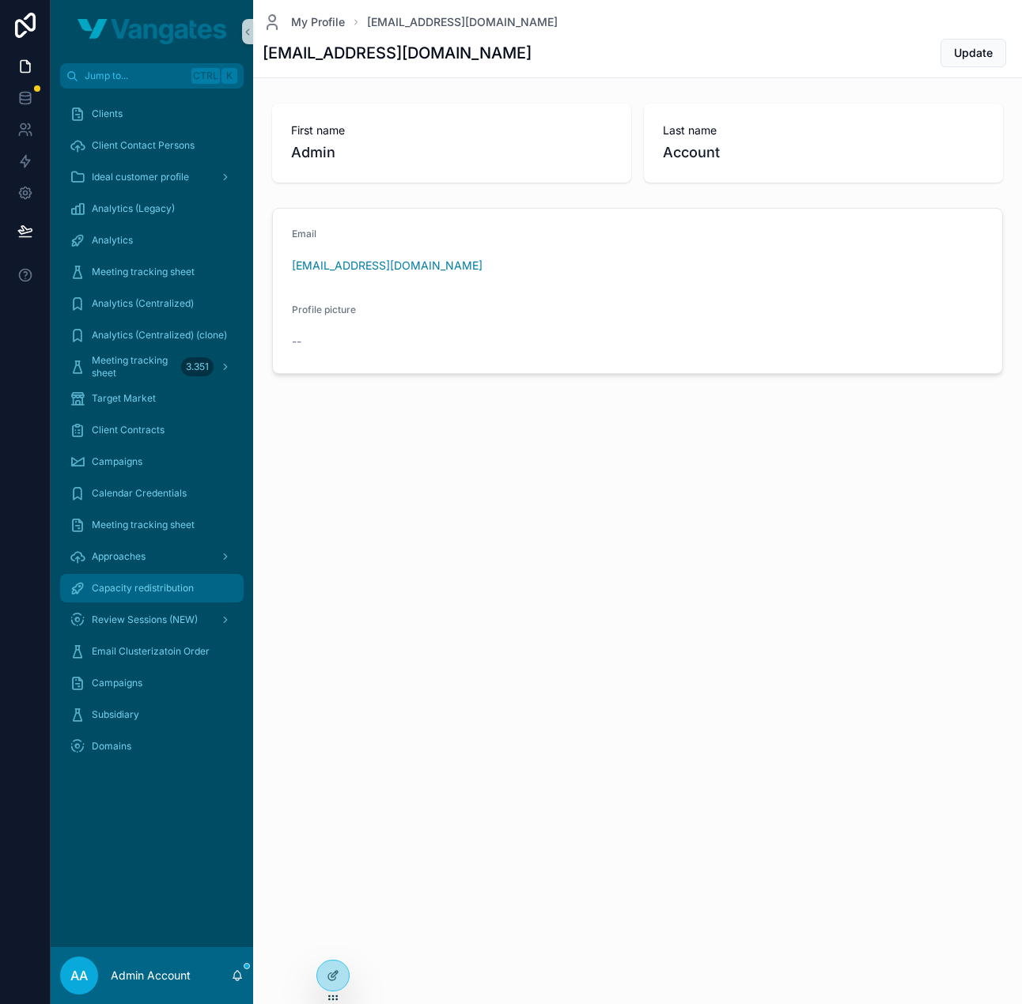
click at [136, 594] on span "Capacity redistribution" at bounding box center [143, 588] width 102 height 13
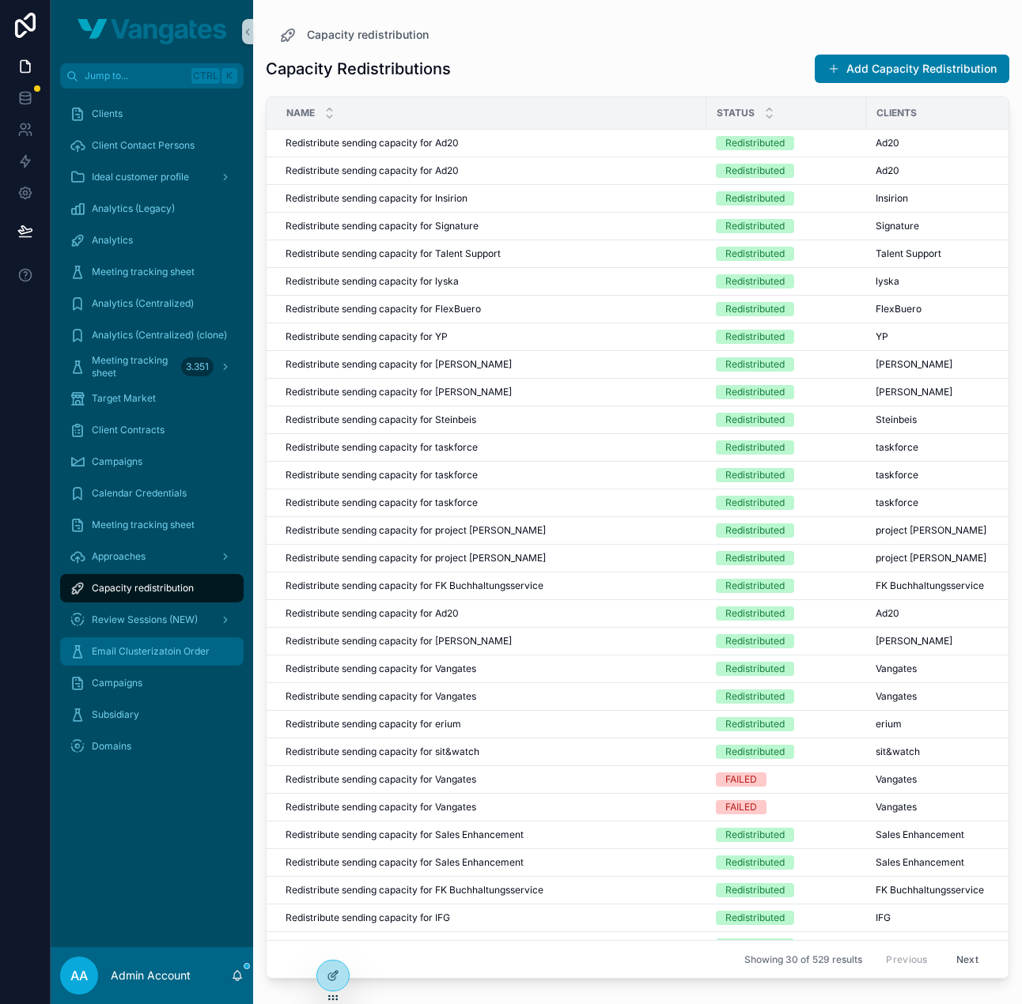
click at [157, 649] on span "Email Clusterizatoin Order" at bounding box center [151, 651] width 118 height 13
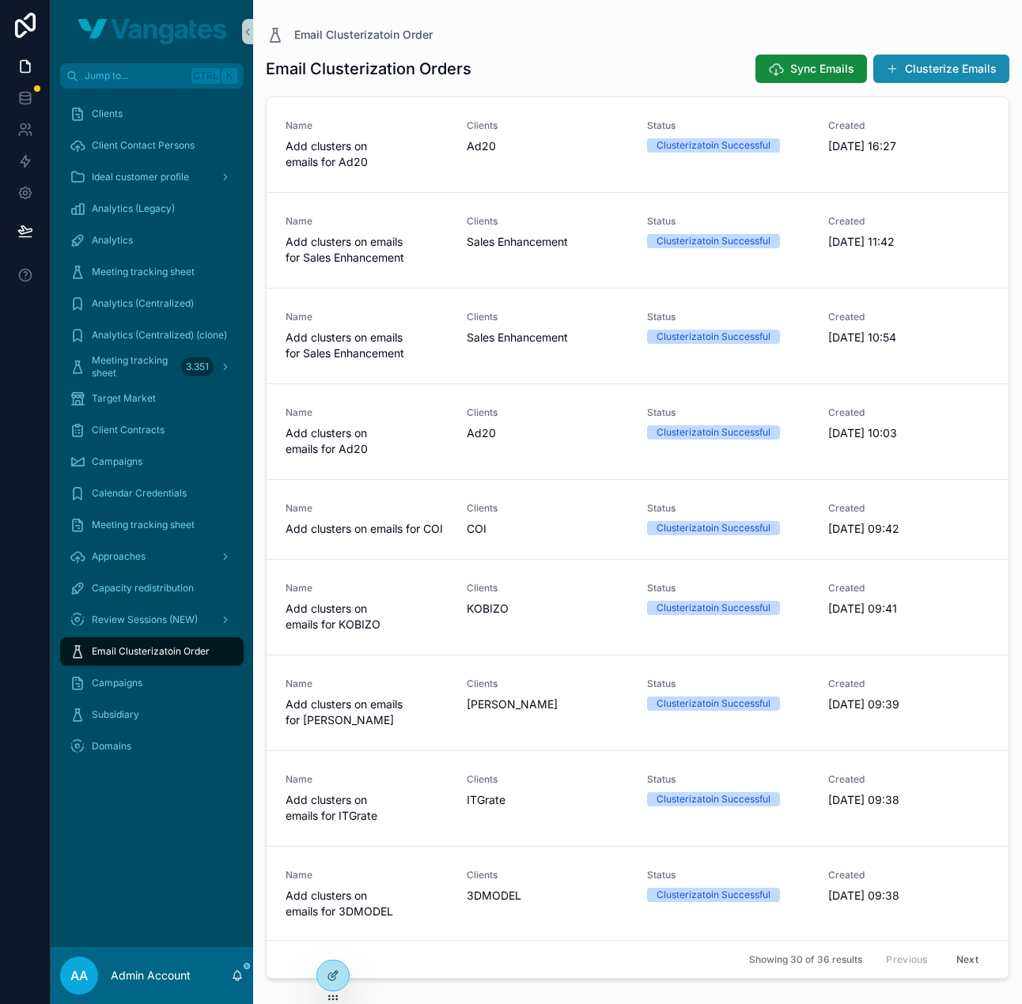
click at [919, 66] on button "Clusterize Emails" at bounding box center [941, 69] width 136 height 28
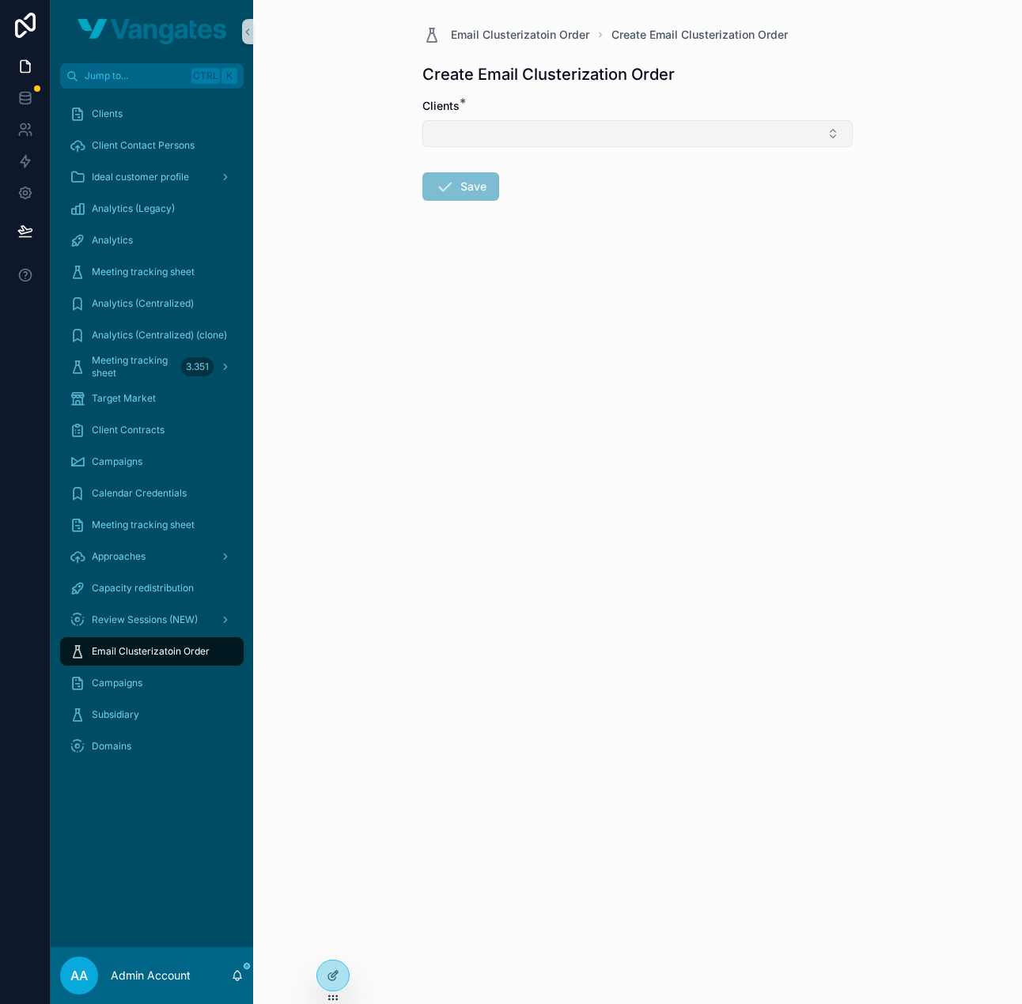
click at [587, 142] on button "Select Button" at bounding box center [637, 133] width 430 height 27
click at [838, 81] on div "Create Email Clusterization Order" at bounding box center [637, 74] width 430 height 22
click at [694, 129] on button "Select Button" at bounding box center [637, 133] width 430 height 27
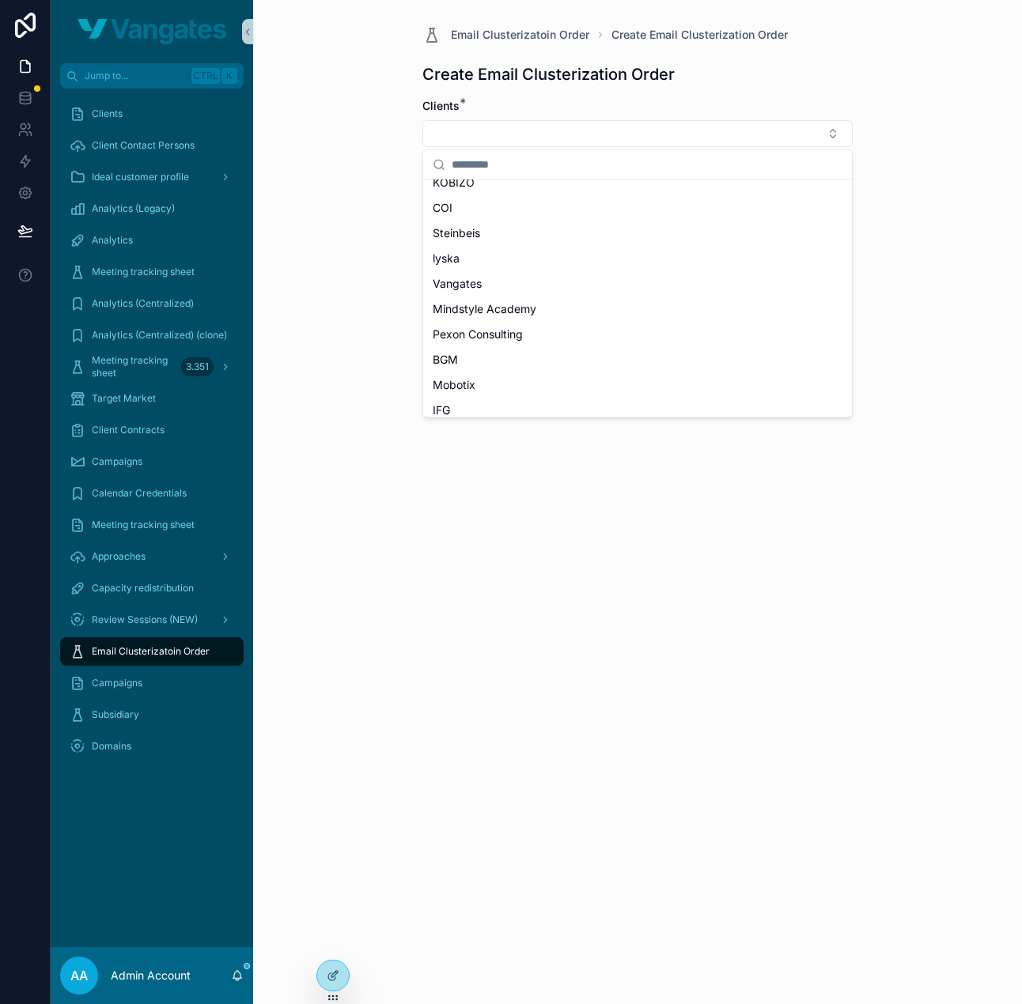
scroll to position [158, 0]
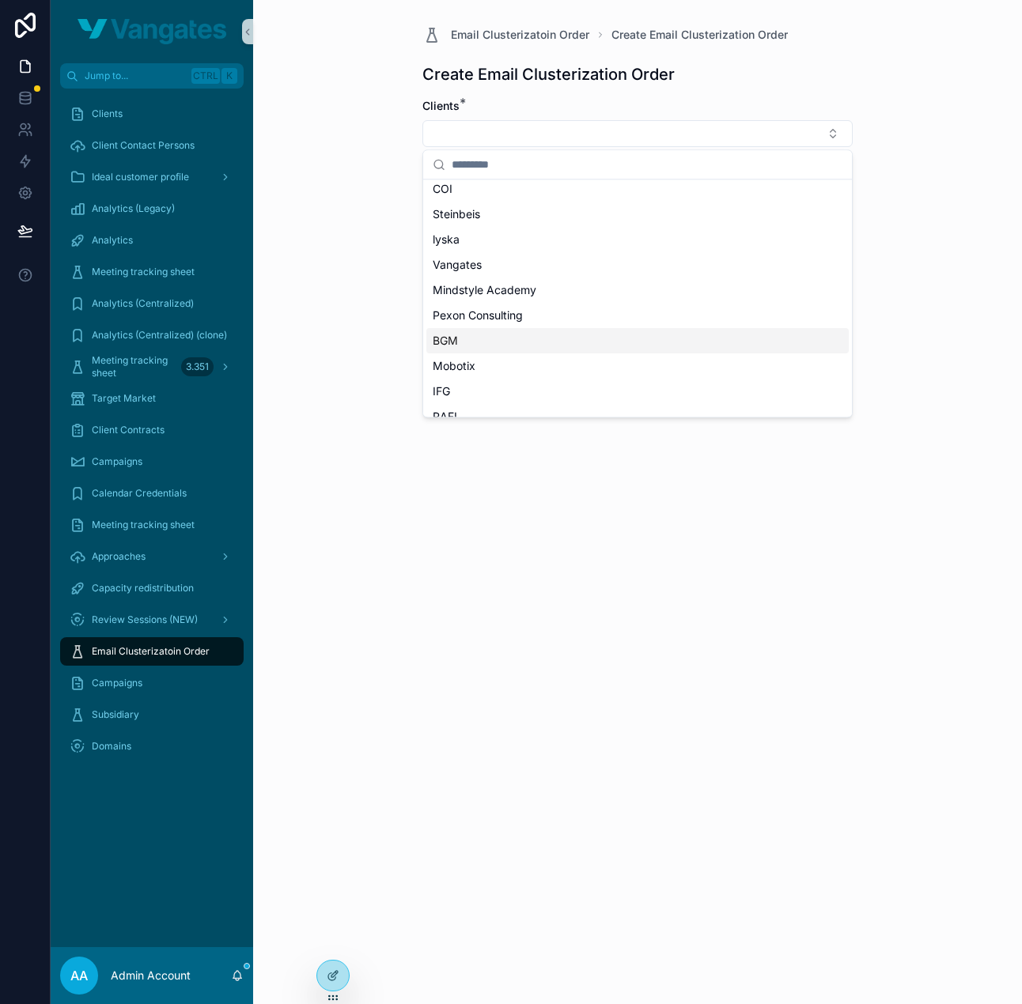
click at [546, 340] on div "BGM" at bounding box center [637, 340] width 422 height 25
click at [475, 187] on button "Save" at bounding box center [460, 190] width 77 height 28
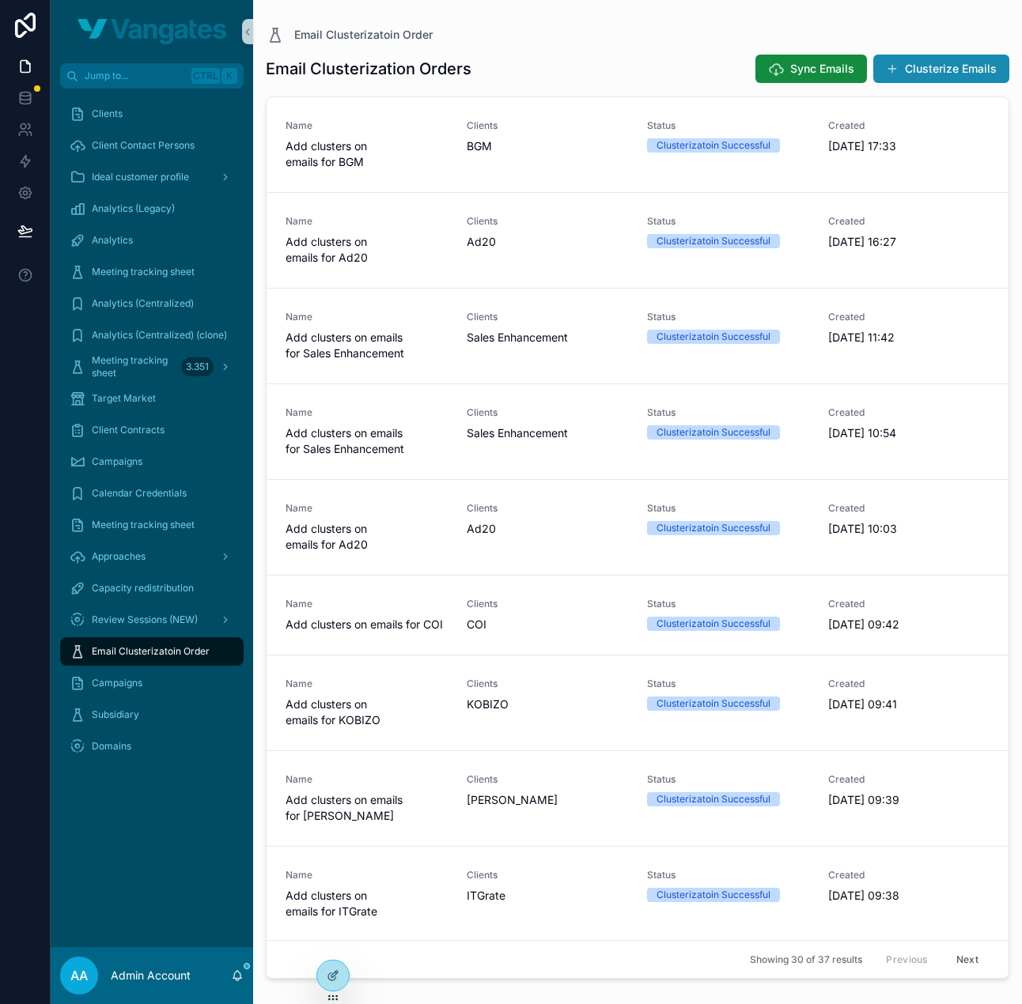
click at [947, 67] on button "Clusterize Emails" at bounding box center [941, 69] width 136 height 28
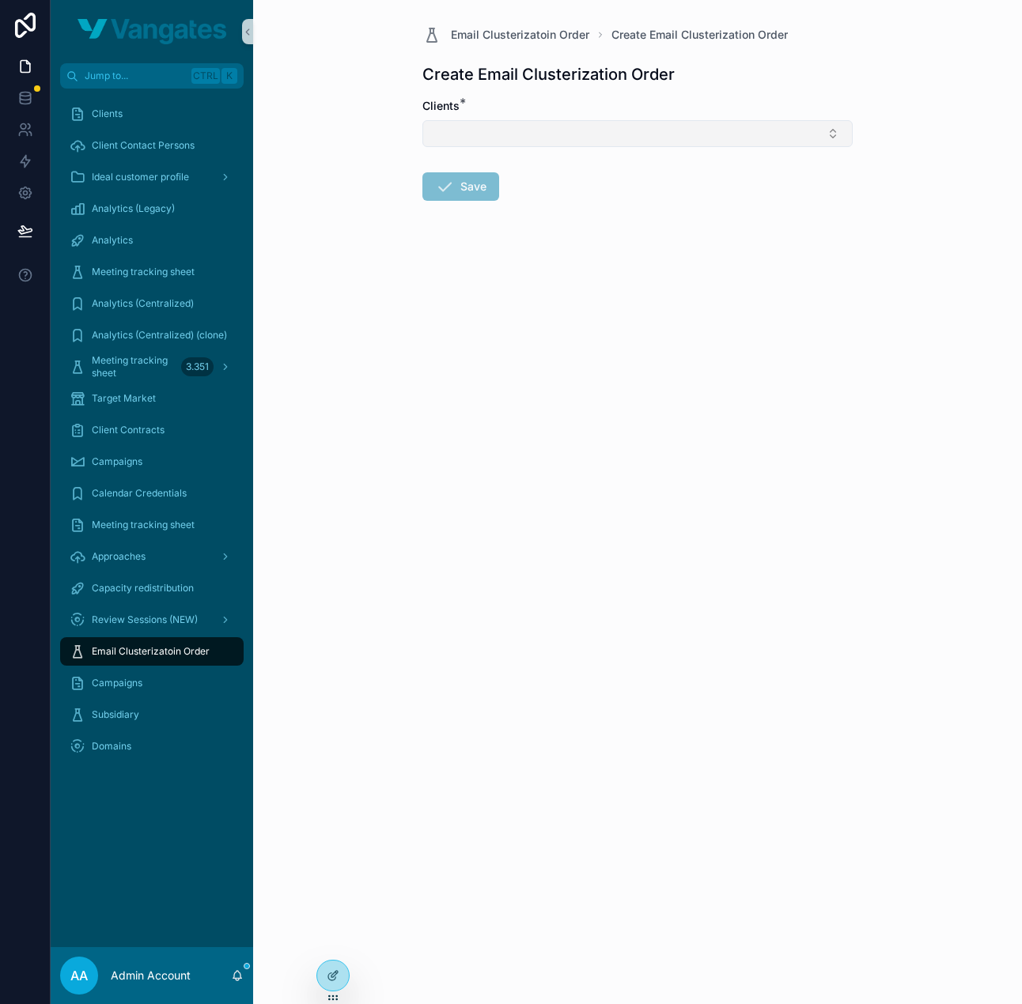
click at [747, 121] on button "Select Button" at bounding box center [637, 133] width 430 height 27
type input "****"
click at [469, 197] on span "[PERSON_NAME]" at bounding box center [478, 195] width 91 height 16
click at [436, 336] on div "Email Clusterizatoin Order Create Email Clusterization Order Create Email Clust…" at bounding box center [637, 502] width 769 height 1004
click at [473, 192] on button "Save" at bounding box center [460, 190] width 77 height 28
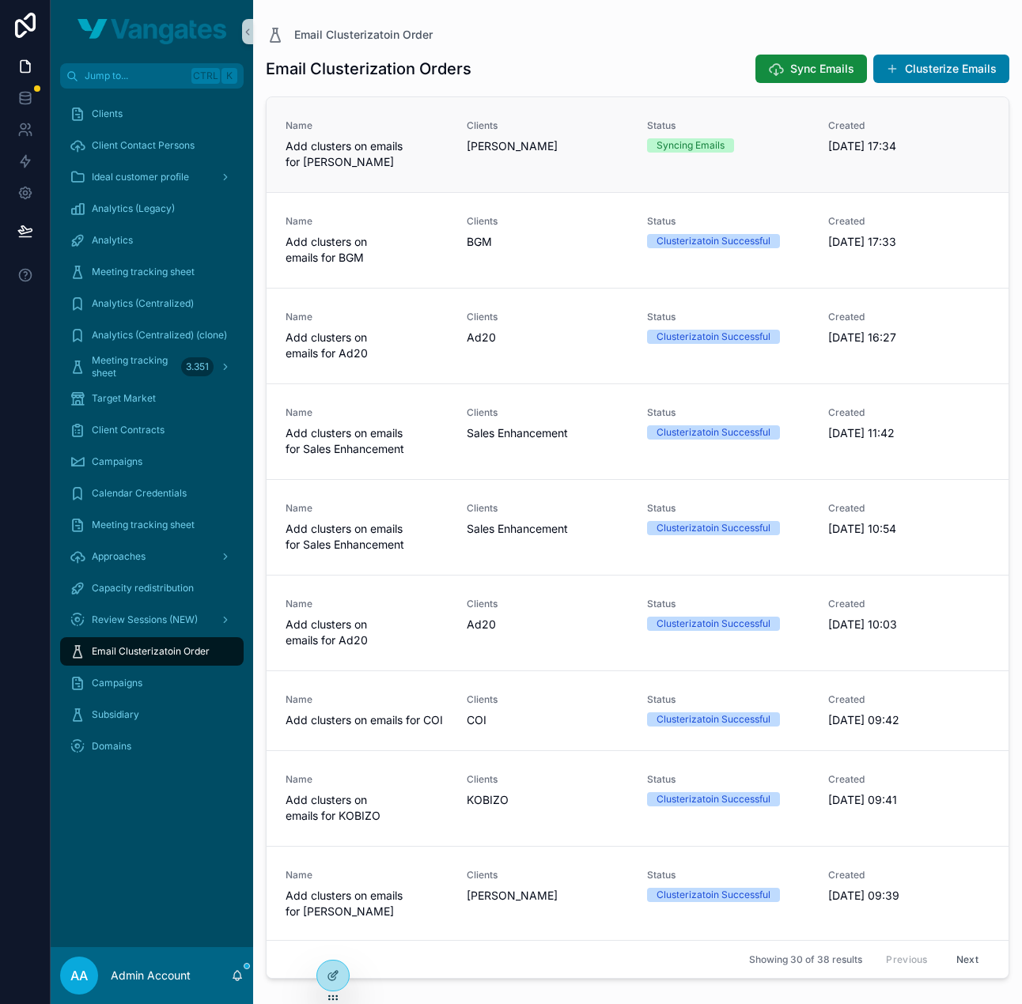
click at [501, 167] on div "Clients bitwork" at bounding box center [548, 144] width 162 height 51
click at [551, 145] on div "[PERSON_NAME]" at bounding box center [548, 146] width 162 height 16
click at [940, 72] on button "Clusterize Emails" at bounding box center [941, 69] width 136 height 28
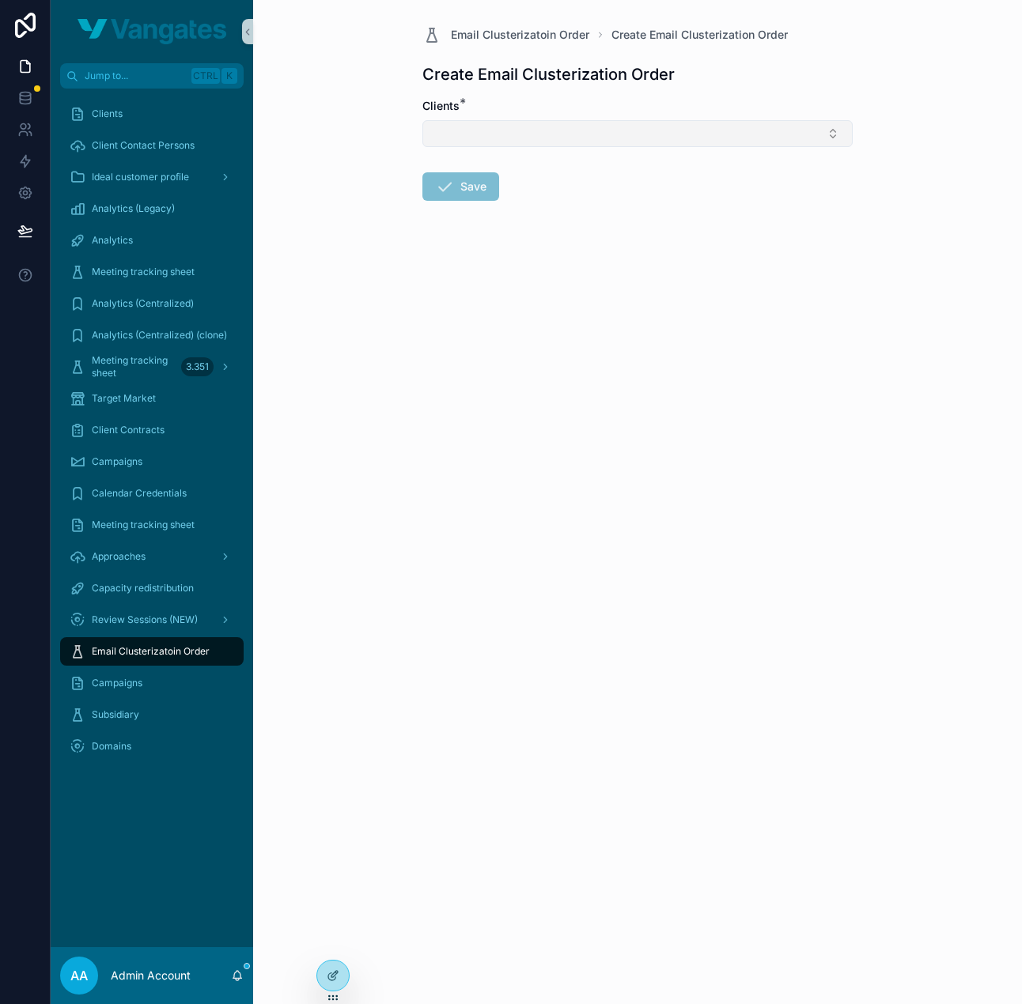
click at [727, 134] on button "Select Button" at bounding box center [637, 133] width 430 height 27
type input "****"
click at [592, 195] on div "[PERSON_NAME]" at bounding box center [637, 195] width 422 height 25
click at [435, 305] on form "Clients * [PERSON_NAME] Save" at bounding box center [637, 201] width 430 height 207
click at [456, 196] on button "Save" at bounding box center [460, 190] width 77 height 28
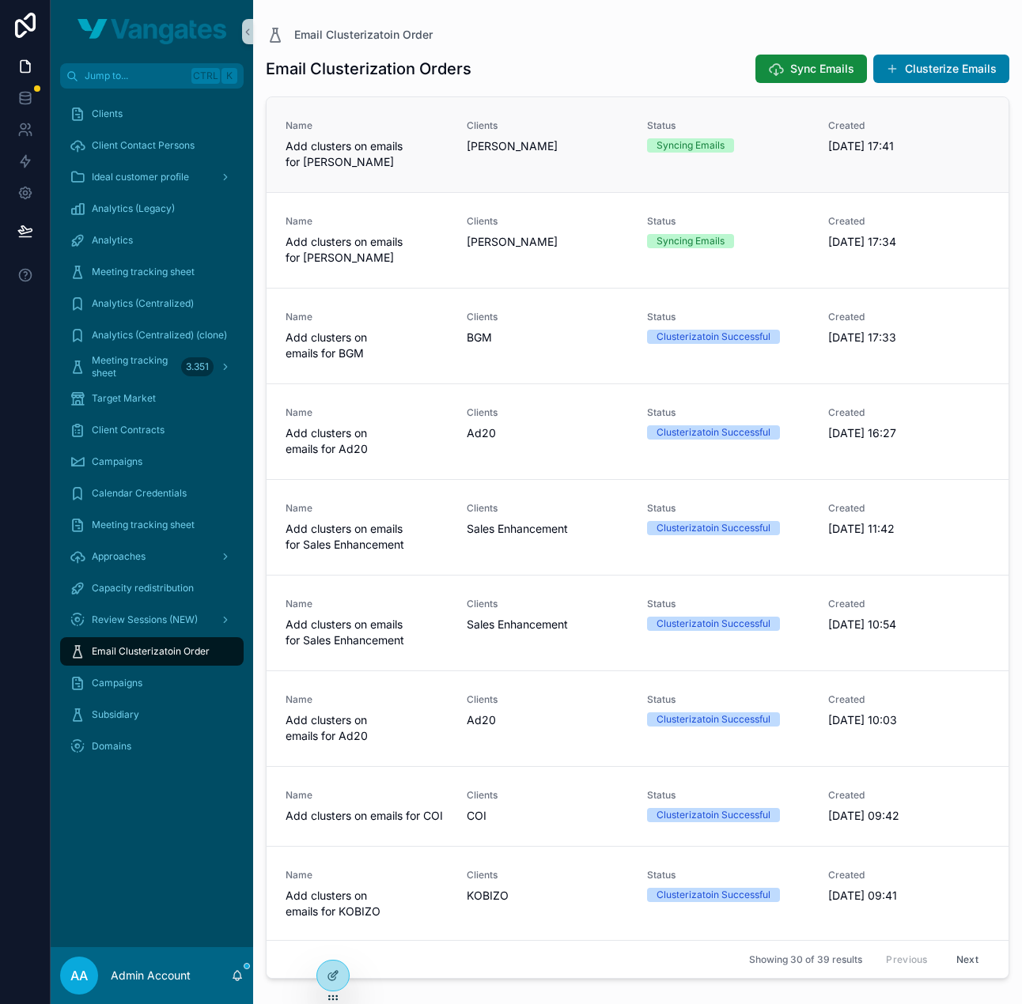
click at [709, 149] on div "Syncing Emails" at bounding box center [690, 145] width 68 height 14
click at [343, 157] on span "Add clusters on emails for [PERSON_NAME]" at bounding box center [367, 154] width 162 height 32
click at [955, 63] on button "Clusterize Emails" at bounding box center [941, 69] width 136 height 28
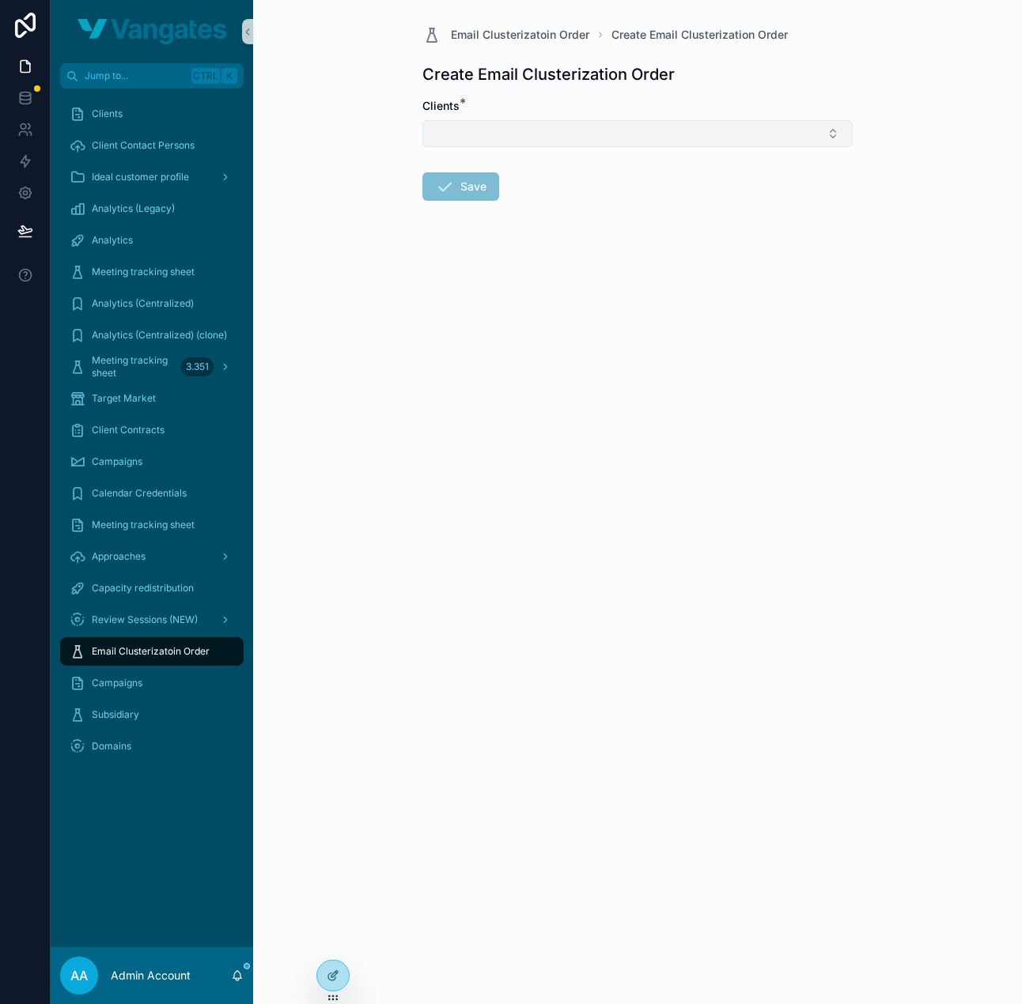
click at [553, 131] on button "Select Button" at bounding box center [637, 133] width 430 height 27
click at [574, 161] on input "****" at bounding box center [647, 164] width 391 height 28
type input "****"
click at [535, 185] on div "[PERSON_NAME]" at bounding box center [637, 195] width 422 height 25
click at [512, 224] on form "Clients * [PERSON_NAME] Save" at bounding box center [637, 201] width 430 height 207
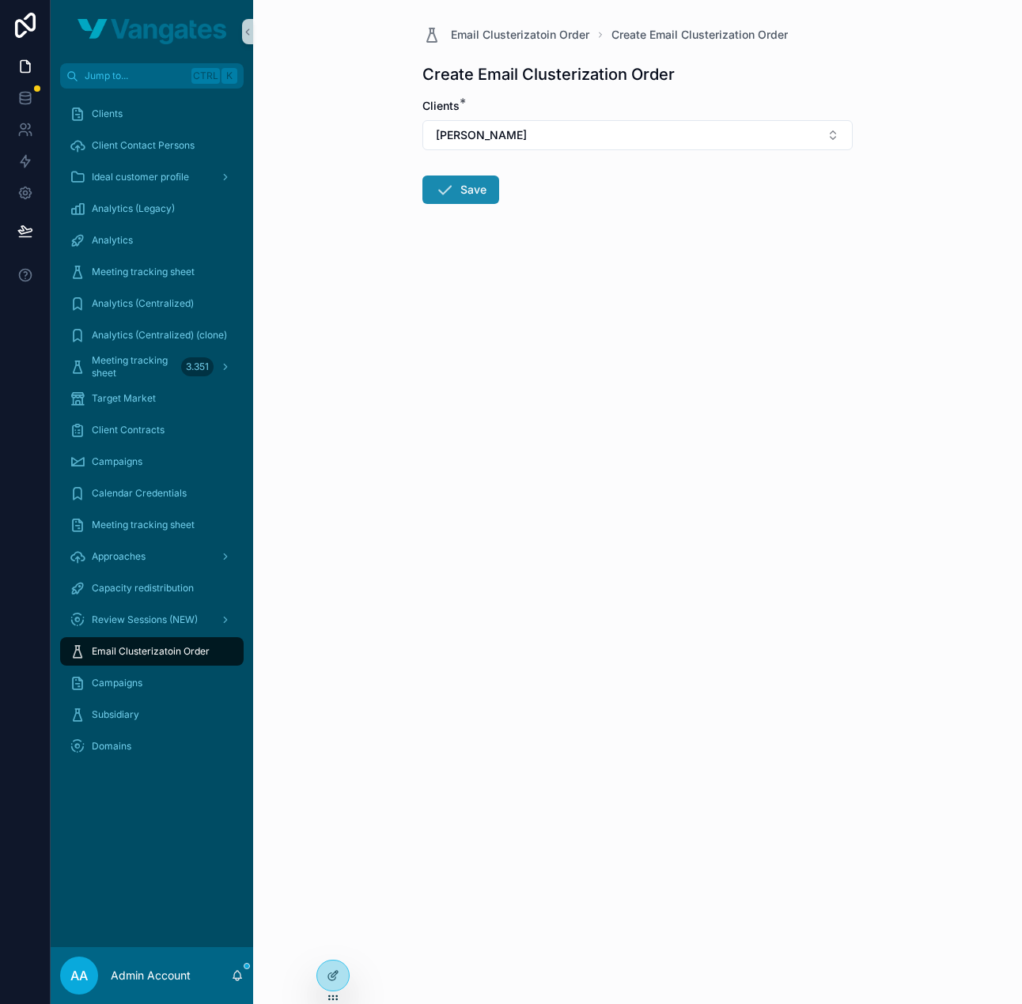
click at [467, 187] on button "Save" at bounding box center [460, 190] width 77 height 28
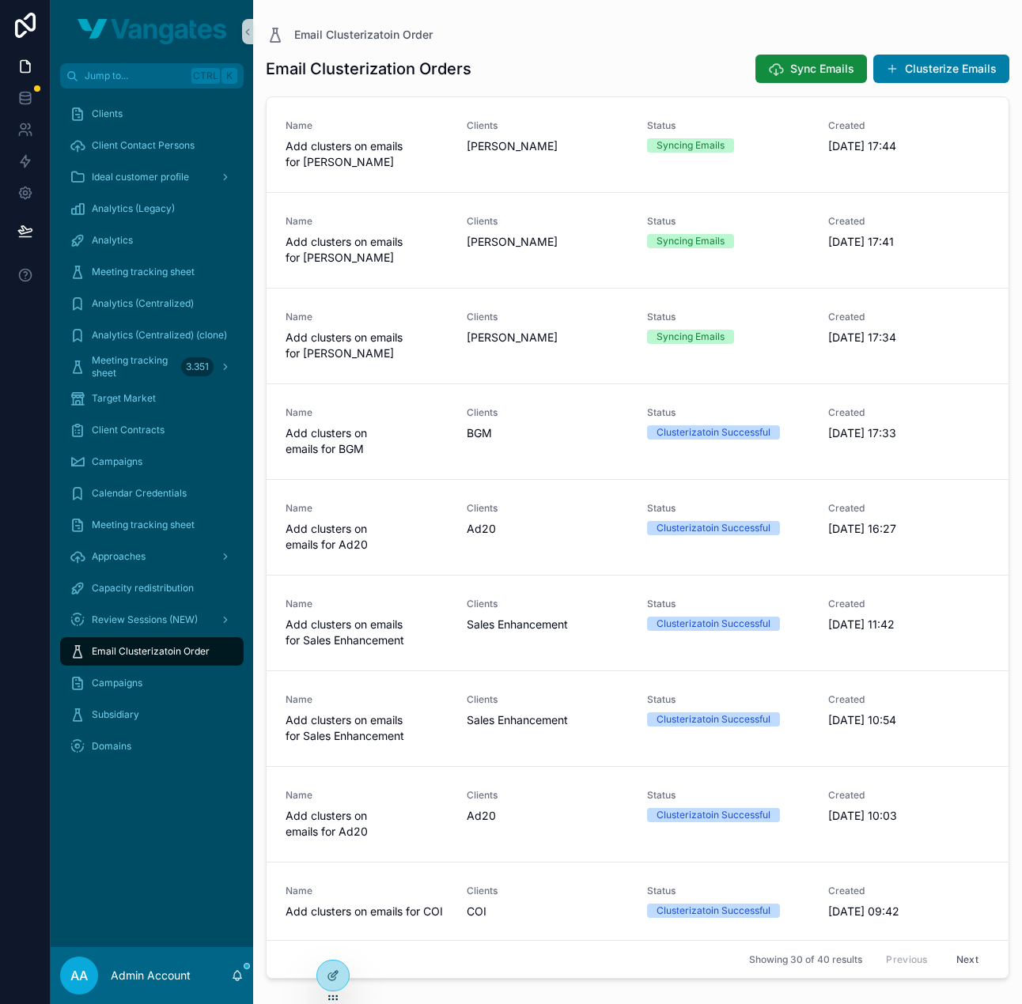
click at [949, 47] on div "Email Clusterization Orders Sync Emails Clusterize Emails Name Add clusters on …" at bounding box center [637, 514] width 743 height 941
click at [956, 66] on button "Clusterize Emails" at bounding box center [941, 69] width 136 height 28
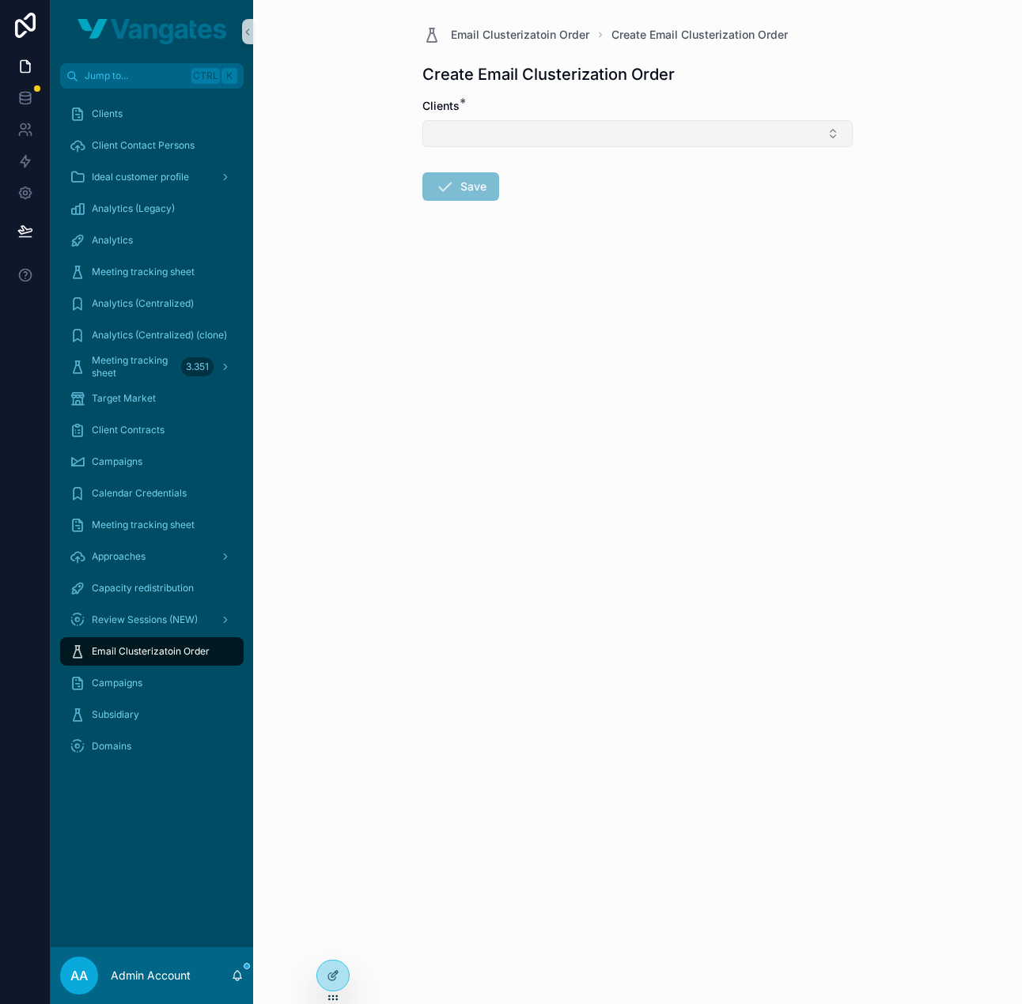
click at [484, 126] on button "Select Button" at bounding box center [637, 133] width 430 height 27
click at [501, 168] on input "***" at bounding box center [647, 164] width 391 height 28
type input "***"
click at [495, 192] on div "COI" at bounding box center [637, 195] width 422 height 25
click at [505, 235] on form "Clients * COI Save" at bounding box center [637, 201] width 430 height 207
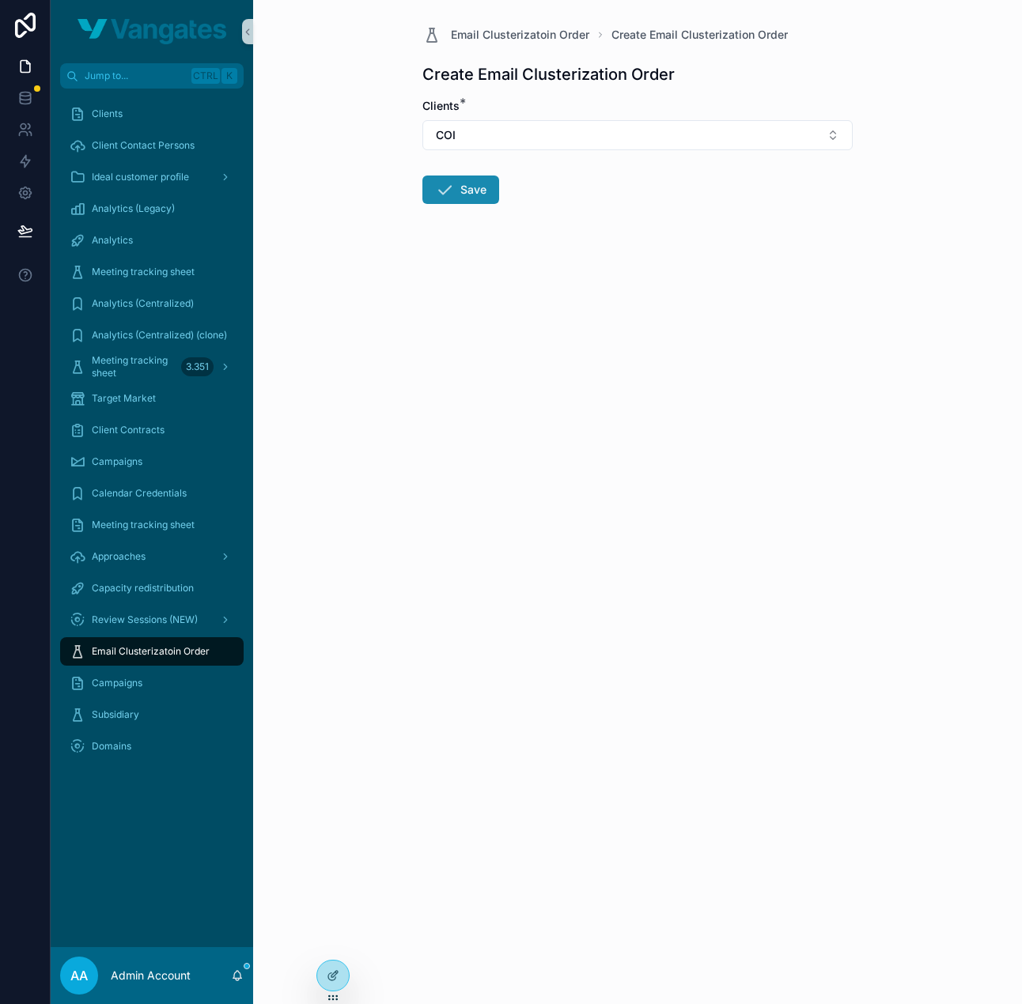
click at [470, 191] on button "Save" at bounding box center [460, 190] width 77 height 28
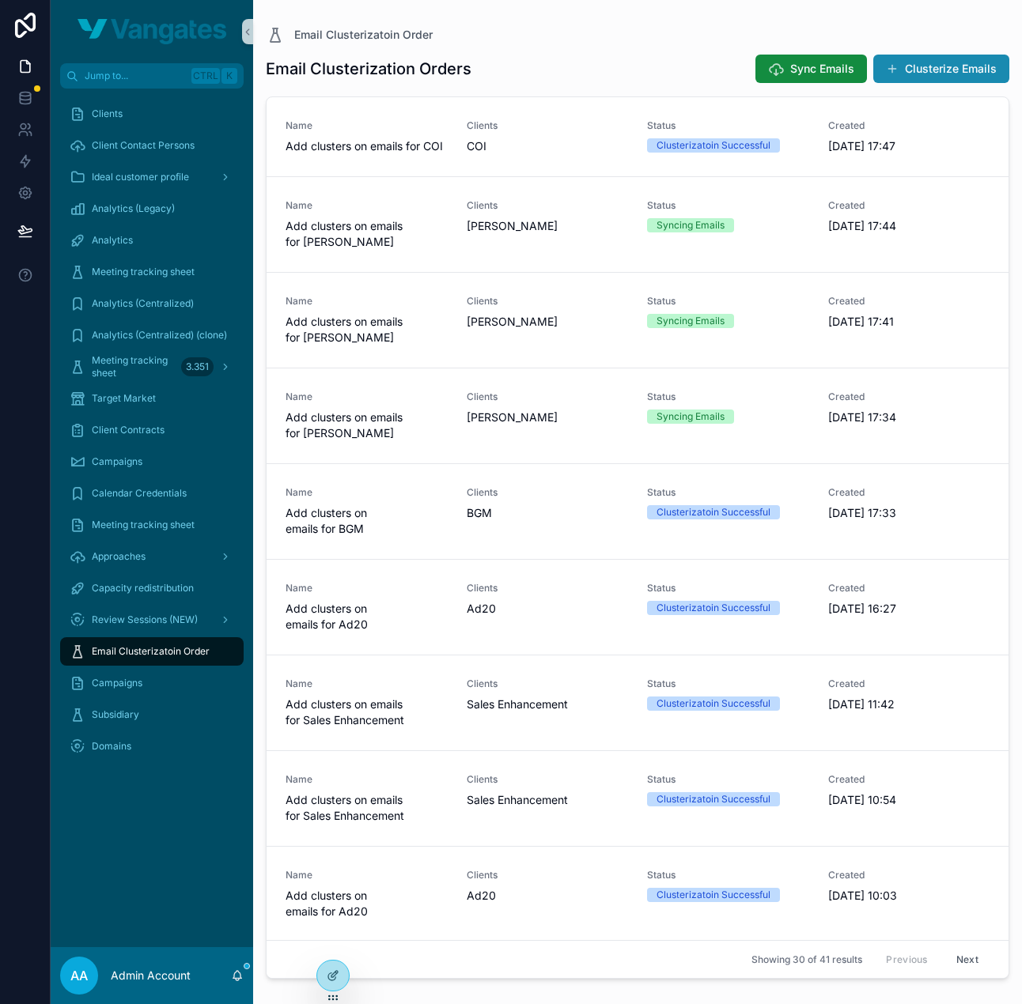
click at [917, 73] on button "Clusterize Emails" at bounding box center [941, 69] width 136 height 28
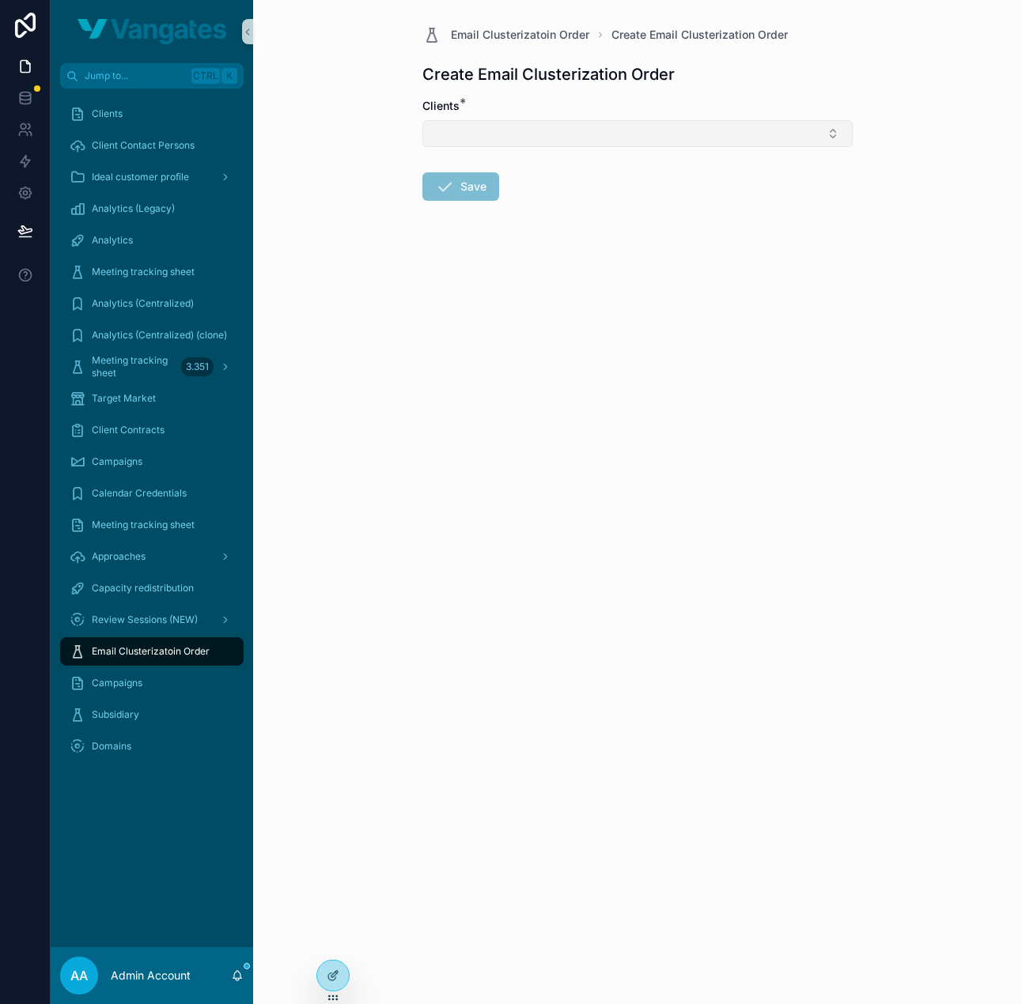
click at [582, 141] on button "Select Button" at bounding box center [637, 133] width 430 height 27
type input "*****"
click at [530, 191] on div "Daedalus" at bounding box center [637, 195] width 422 height 25
click at [516, 271] on form "Clients * Daedalus Save" at bounding box center [637, 201] width 430 height 207
click at [475, 204] on form "Clients * Daedalus Save" at bounding box center [637, 201] width 430 height 207
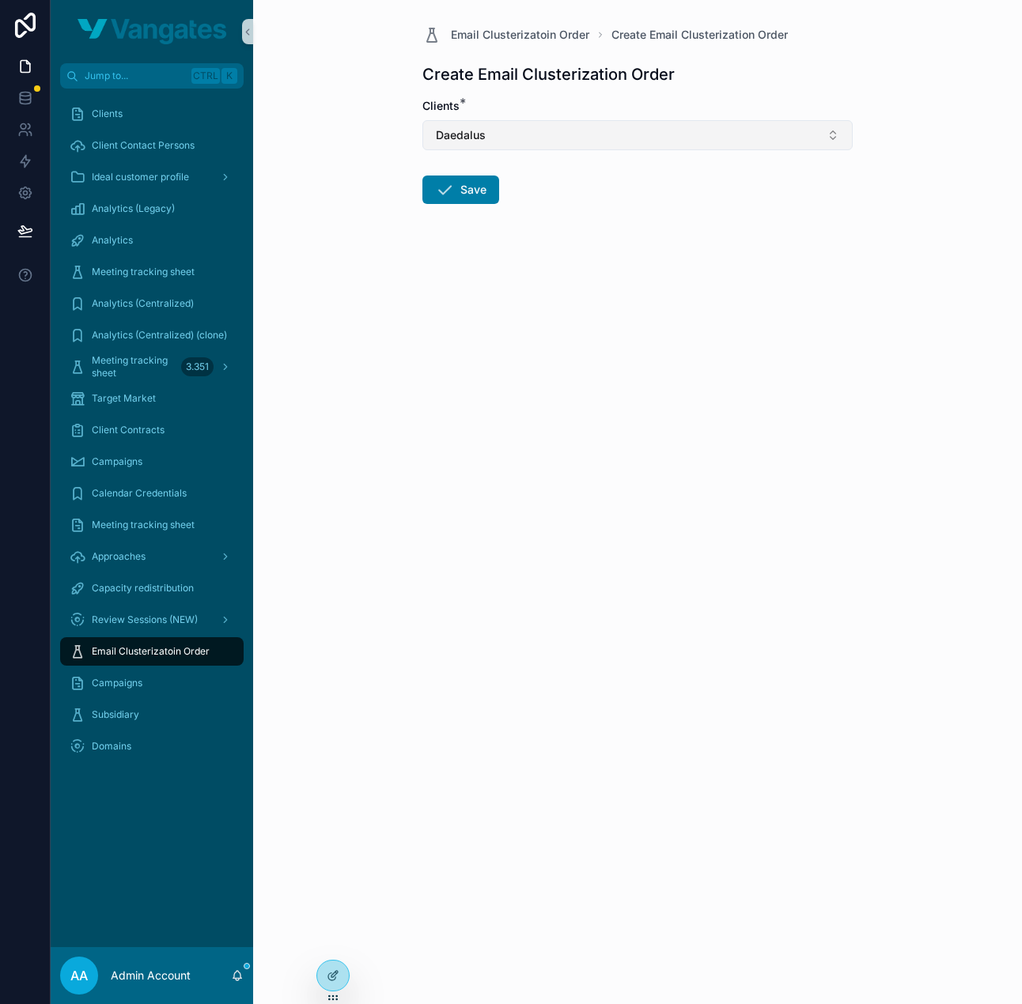
click at [504, 140] on button "Daedalus" at bounding box center [637, 135] width 430 height 30
type input "****"
click at [588, 199] on div "[PERSON_NAME]" at bounding box center [637, 198] width 422 height 25
click at [585, 289] on form "Clients * [PERSON_NAME] Save" at bounding box center [637, 201] width 430 height 207
click at [463, 199] on button "Save" at bounding box center [460, 190] width 77 height 28
